Goal: Check status: Check status

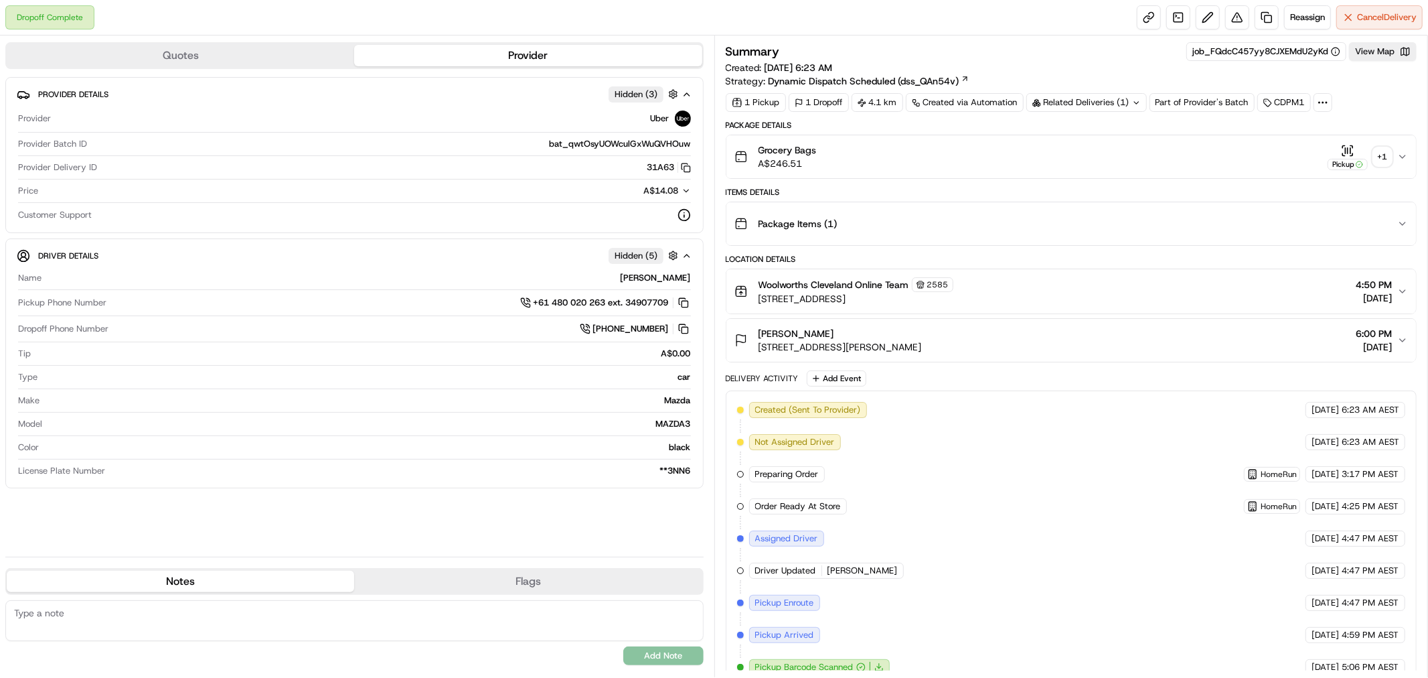
click at [1376, 157] on div "+ 1" at bounding box center [1382, 156] width 19 height 19
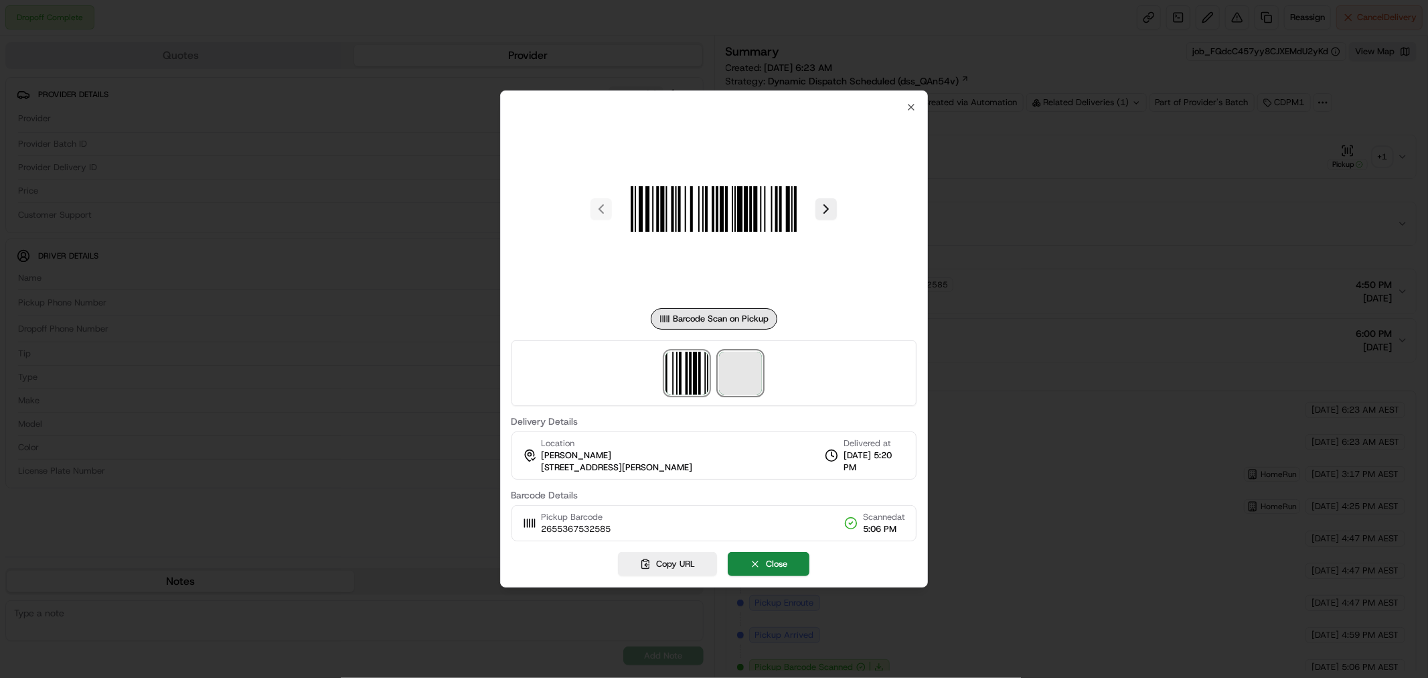
click at [754, 379] on span at bounding box center [740, 373] width 43 height 43
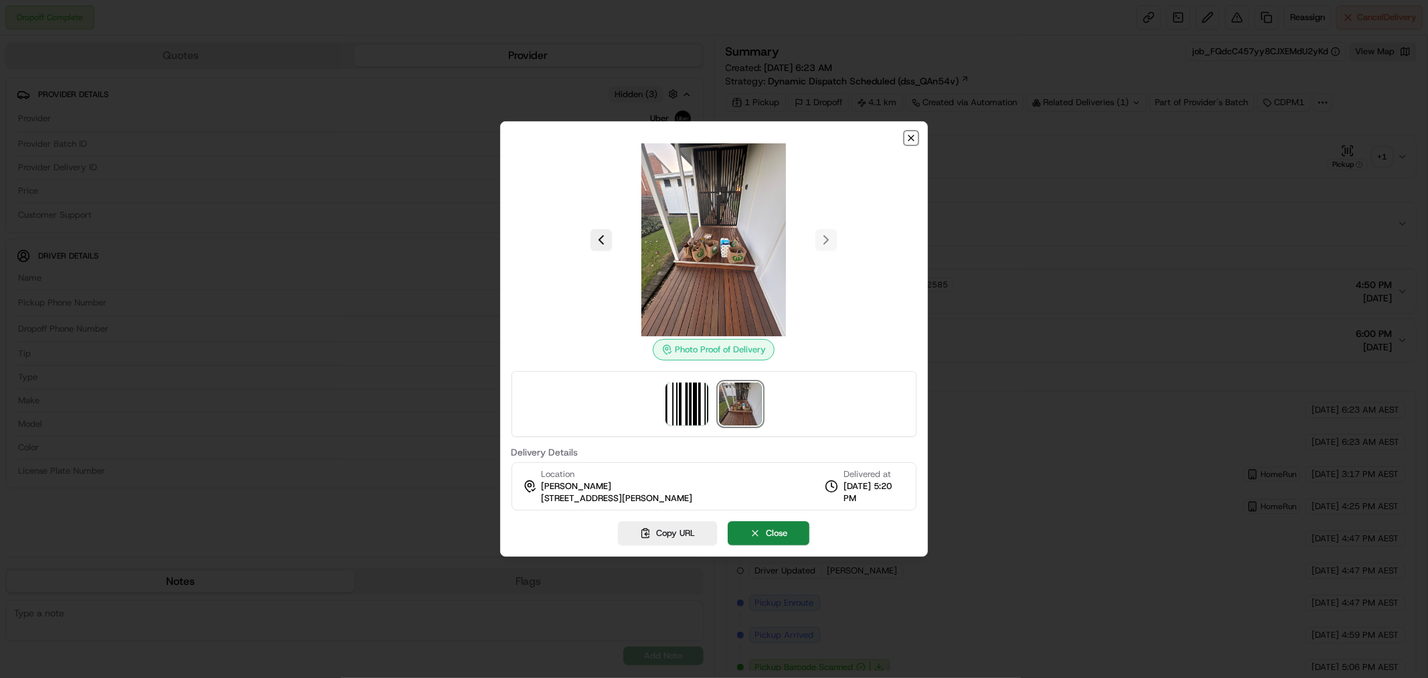
click at [912, 137] on icon "button" at bounding box center [911, 137] width 5 height 5
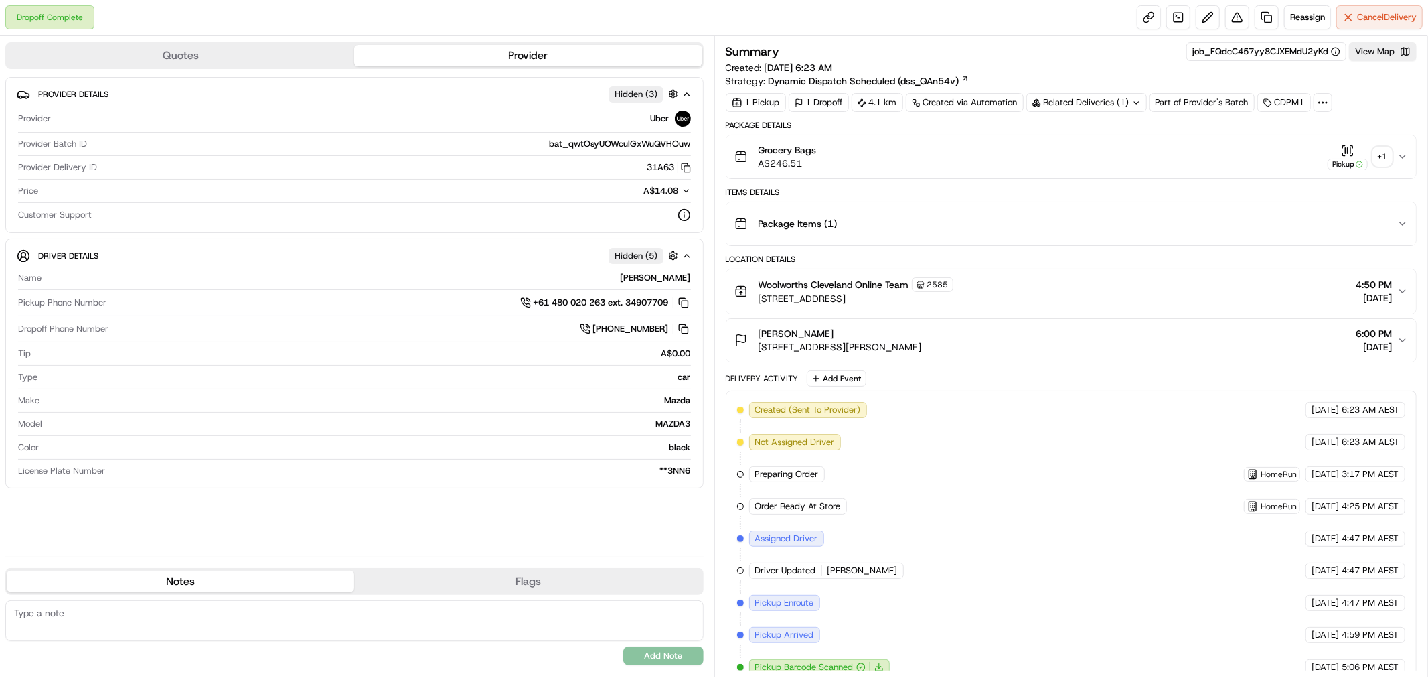
click at [1091, 105] on div "Related Deliveries (1)" at bounding box center [1086, 102] width 121 height 19
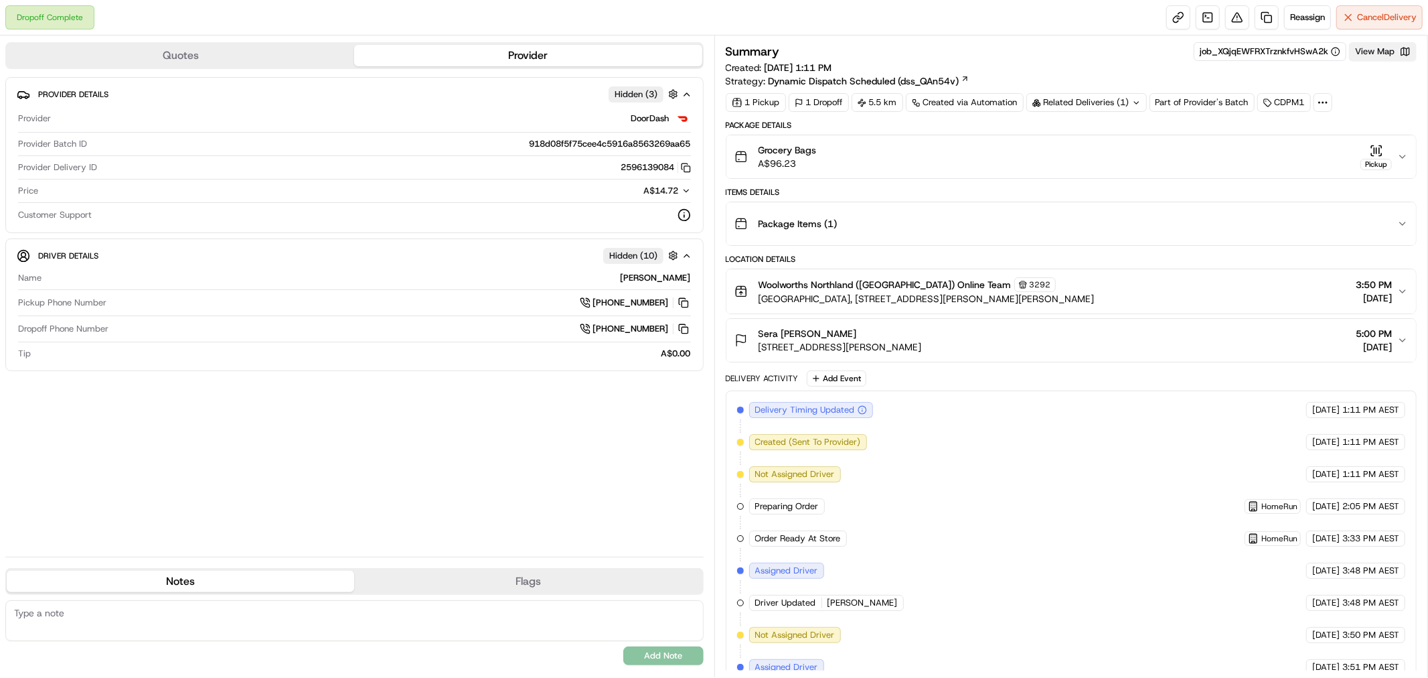
click at [1378, 50] on button "View Map" at bounding box center [1383, 51] width 68 height 19
